Goal: Navigation & Orientation: Understand site structure

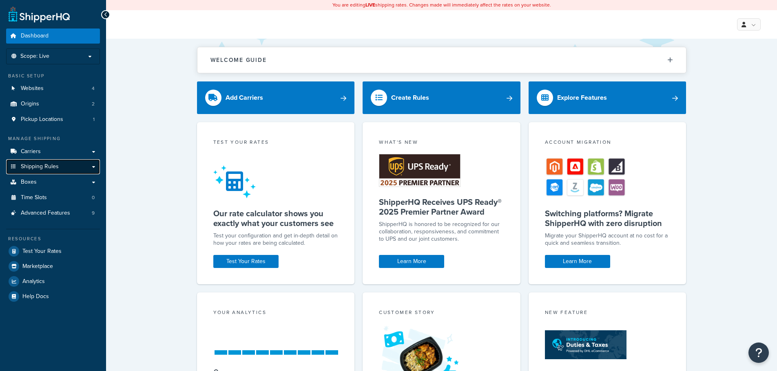
click at [57, 164] on span "Shipping Rules" at bounding box center [40, 167] width 38 height 7
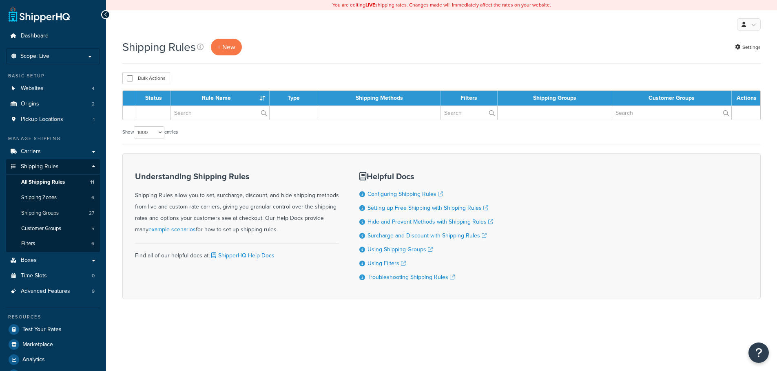
select select "1000"
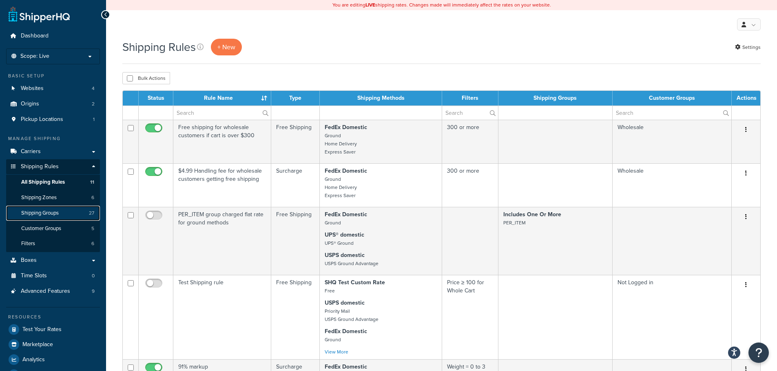
click at [55, 213] on span "Shipping Groups" at bounding box center [40, 213] width 38 height 7
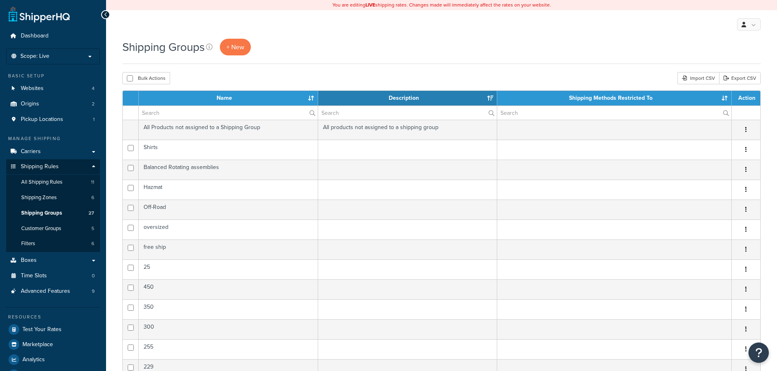
select select "15"
click at [53, 226] on span "Customer Groups" at bounding box center [41, 228] width 40 height 7
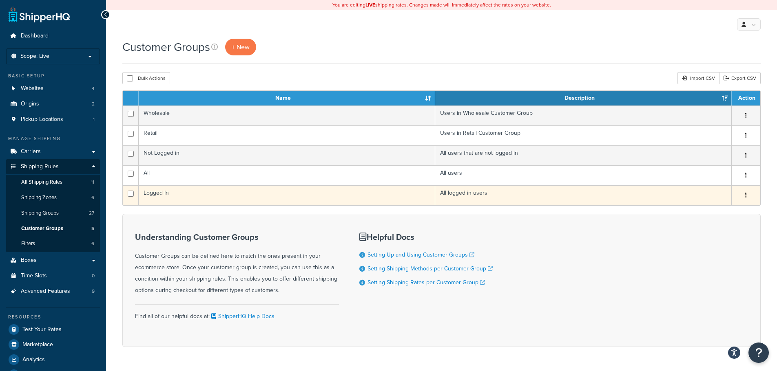
click at [746, 198] on icon "button" at bounding box center [746, 195] width 2 height 6
click at [711, 211] on link "Edit" at bounding box center [713, 212] width 64 height 17
click at [229, 191] on td "Logged In" at bounding box center [287, 196] width 296 height 20
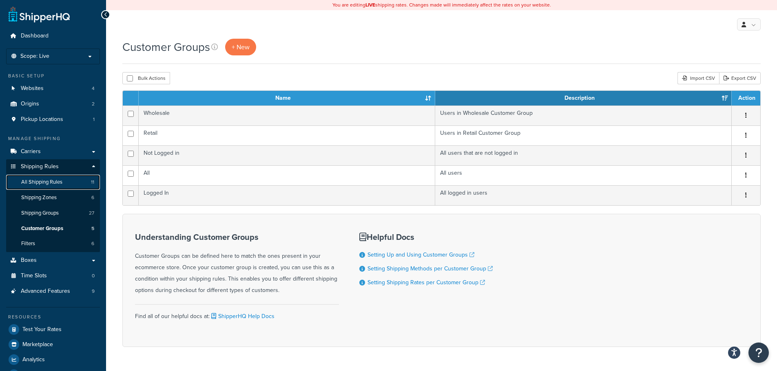
click at [60, 183] on span "All Shipping Rules" at bounding box center [41, 182] width 41 height 7
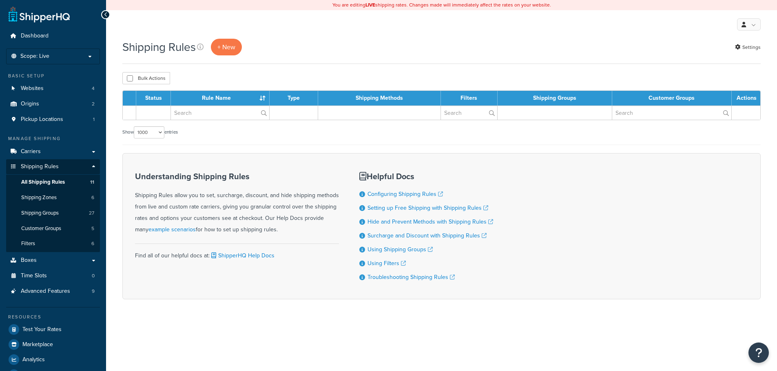
select select "1000"
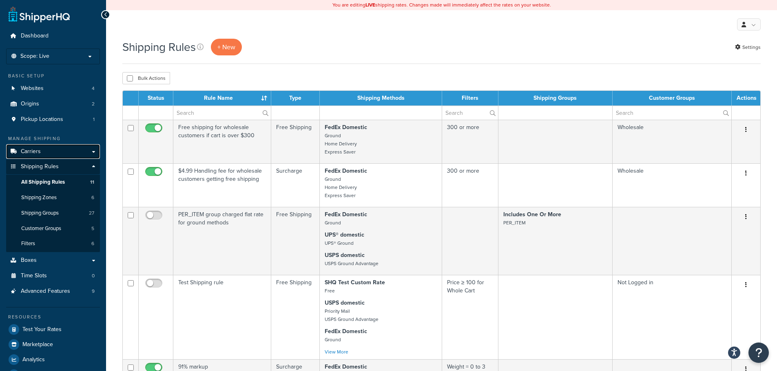
click at [53, 148] on link "Carriers" at bounding box center [53, 151] width 94 height 15
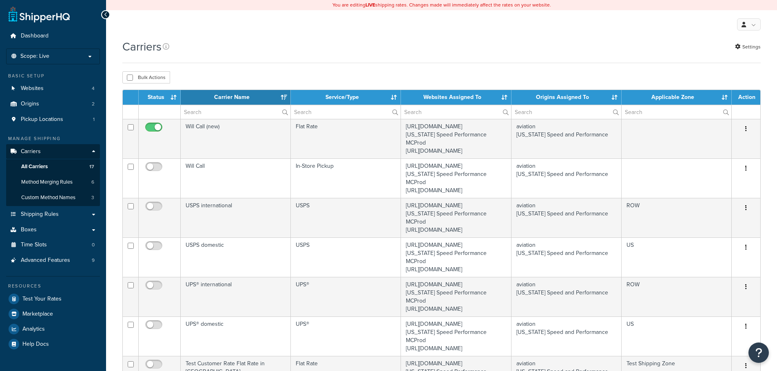
select select "15"
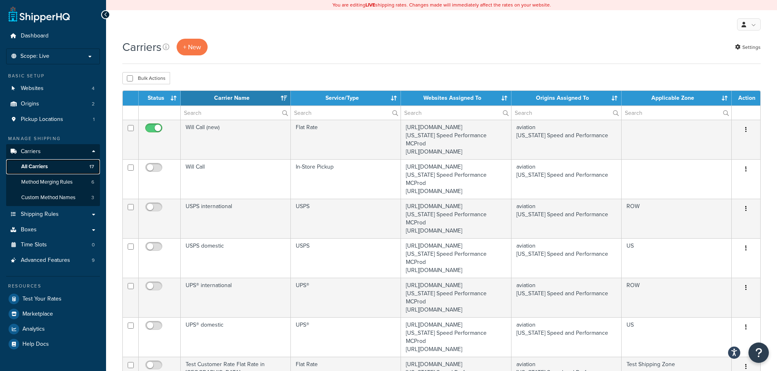
click at [58, 168] on link "All Carriers 17" at bounding box center [53, 166] width 94 height 15
select select "15"
click at [186, 46] on button "+ New" at bounding box center [192, 47] width 31 height 17
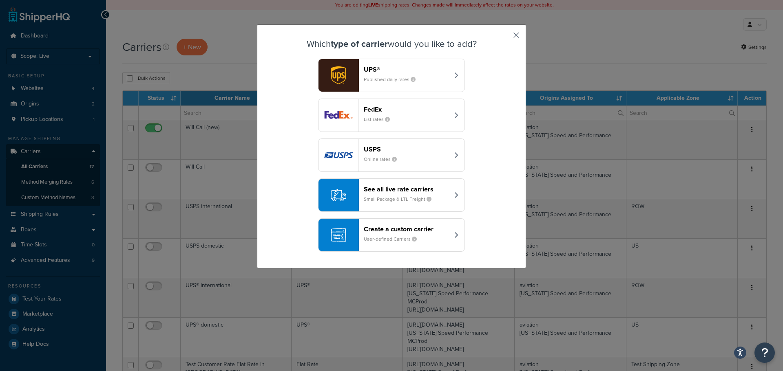
click at [505, 37] on button "button" at bounding box center [504, 38] width 2 height 2
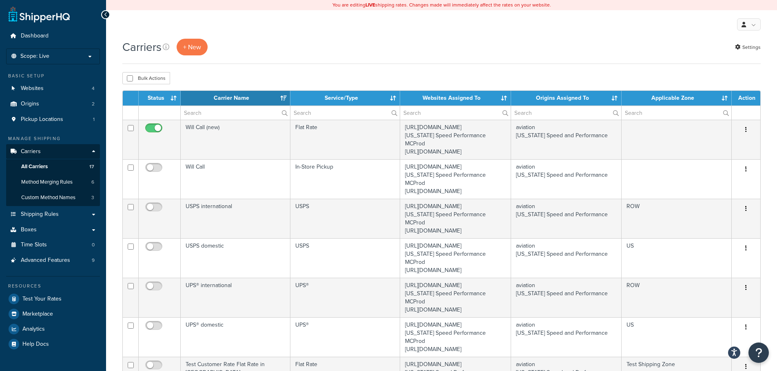
click at [173, 93] on th "Status" at bounding box center [160, 98] width 42 height 15
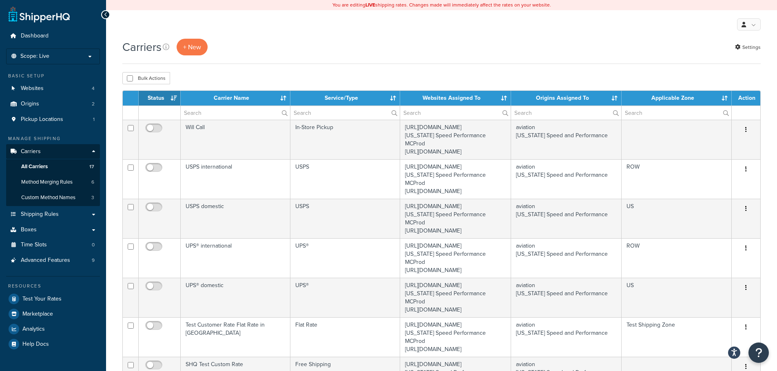
click at [174, 95] on th "Status" at bounding box center [160, 98] width 42 height 15
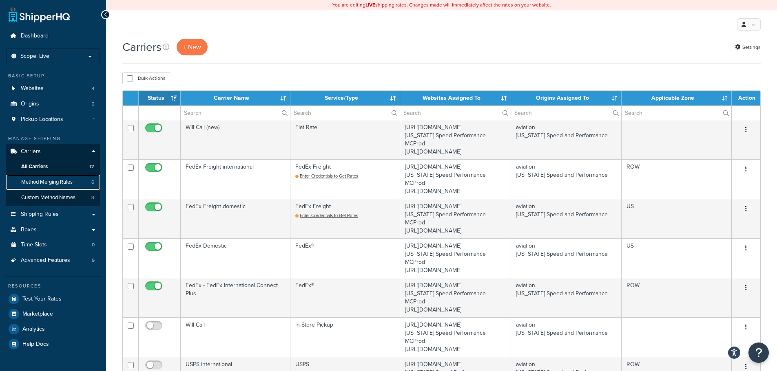
click at [66, 184] on span "Method Merging Rules" at bounding box center [46, 182] width 51 height 7
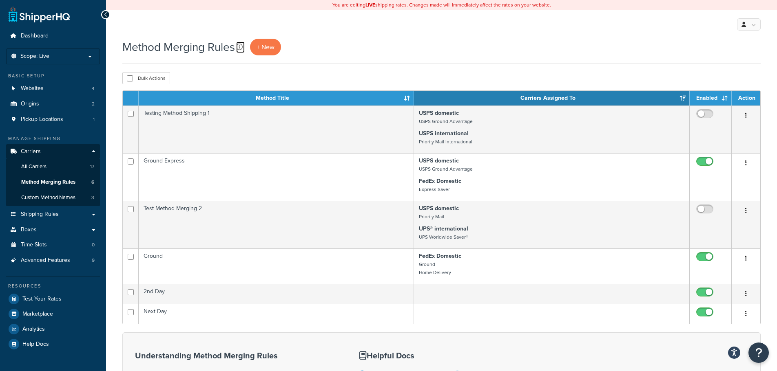
click at [240, 46] on icon at bounding box center [239, 47] width 7 height 7
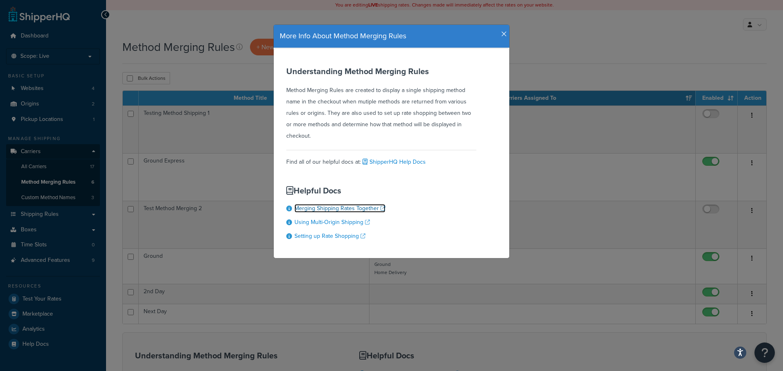
click at [335, 210] on link "Merging Shipping Rates Together" at bounding box center [339, 208] width 91 height 9
click at [501, 34] on icon "button" at bounding box center [504, 34] width 6 height 7
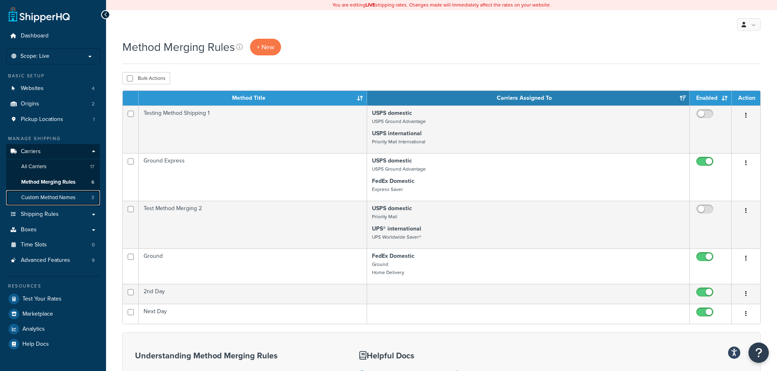
click at [64, 196] on span "Custom Method Names" at bounding box center [48, 197] width 54 height 7
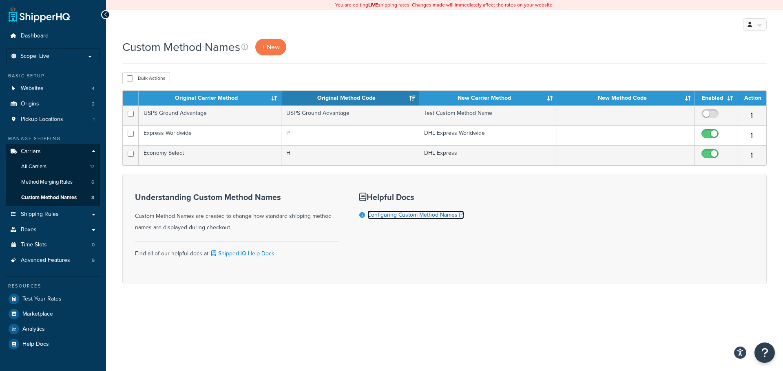
click at [400, 217] on link "Configuring Custom Method Names" at bounding box center [415, 215] width 97 height 9
